Goal: Transaction & Acquisition: Purchase product/service

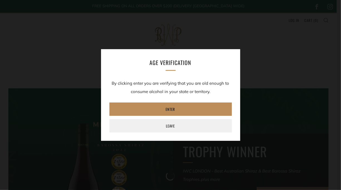
click at [174, 108] on link "Enter" at bounding box center [170, 109] width 123 height 13
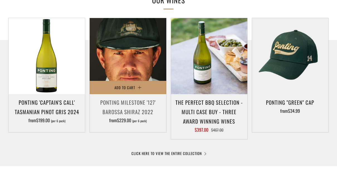
scroll to position [306, 0]
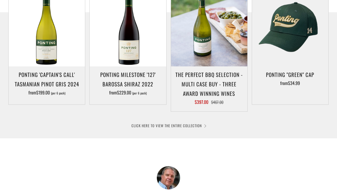
click at [183, 125] on link "CLICK HERE TO VIEW THE ENTIRE COLLECTION" at bounding box center [168, 126] width 74 height 6
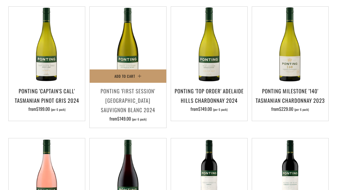
scroll to position [139, 0]
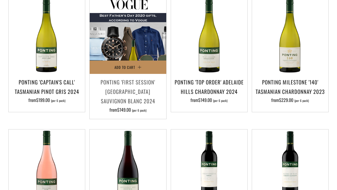
click at [126, 68] on span "Add to Cart" at bounding box center [124, 68] width 21 height 6
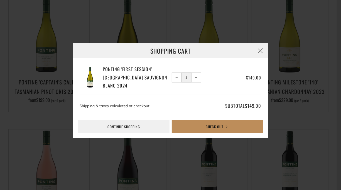
click at [216, 129] on button "Check Out" at bounding box center [217, 126] width 91 height 13
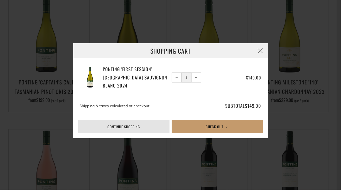
click at [123, 126] on link "Continue shopping" at bounding box center [123, 126] width 91 height 13
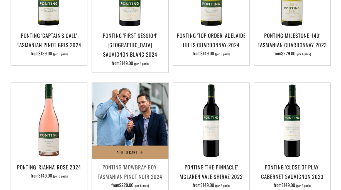
scroll to position [195, 0]
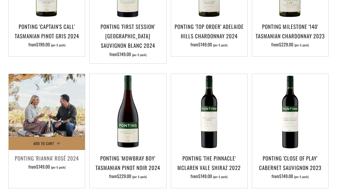
click at [50, 143] on span "Add to Cart" at bounding box center [43, 144] width 21 height 6
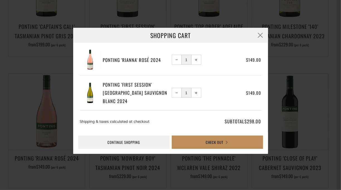
click at [220, 141] on button "Check Out" at bounding box center [217, 142] width 91 height 13
